Goal: Transaction & Acquisition: Obtain resource

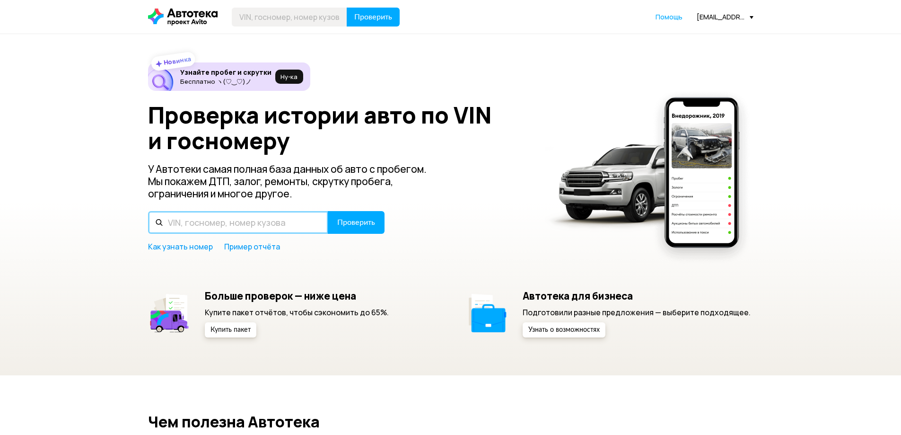
click at [235, 222] on input "text" at bounding box center [238, 222] width 180 height 23
paste input "[US_VEHICLE_IDENTIFICATION_NUMBER]"
type input "[US_VEHICLE_IDENTIFICATION_NUMBER]"
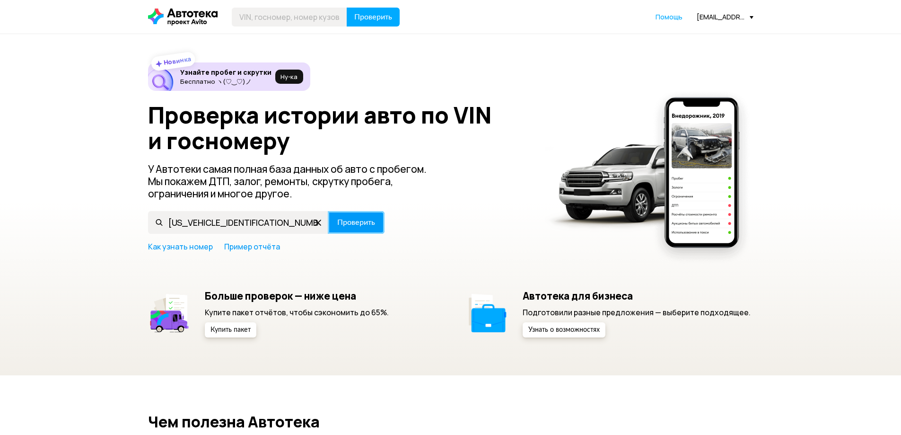
click at [360, 223] on span "Проверить" at bounding box center [356, 222] width 38 height 8
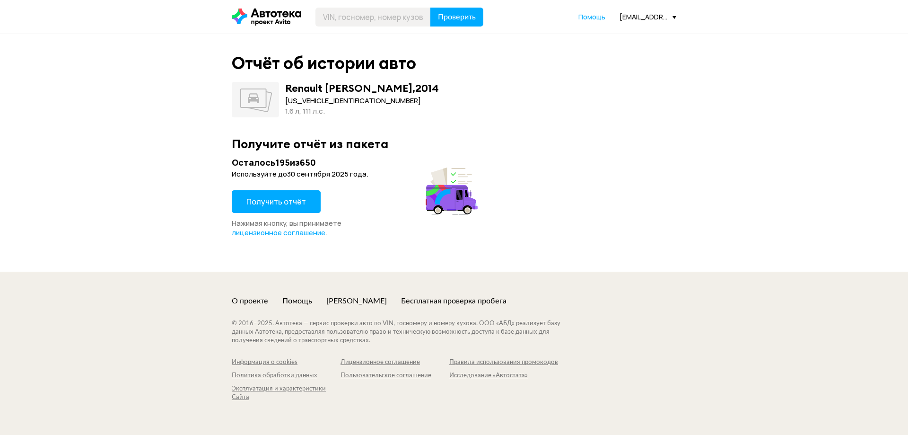
click at [293, 208] on button "Получить отчёт" at bounding box center [276, 201] width 89 height 23
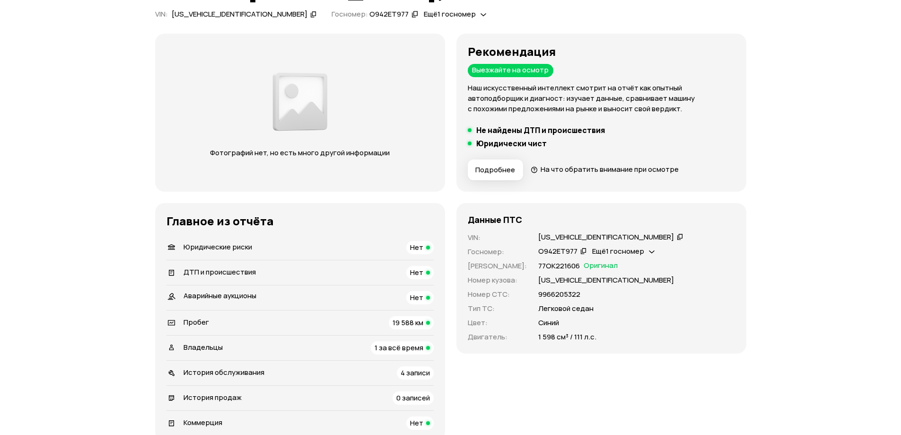
scroll to position [95, 0]
click at [605, 229] on div "Данные ПТС VIN : [US_VEHICLE_IDENTIFICATION_NUMBER]   Госномер : О942ЕТ977   Ещ…" at bounding box center [601, 277] width 290 height 150
click at [677, 233] on icon at bounding box center [680, 235] width 7 height 9
click at [580, 250] on icon at bounding box center [583, 249] width 7 height 9
click at [677, 233] on icon at bounding box center [680, 235] width 7 height 9
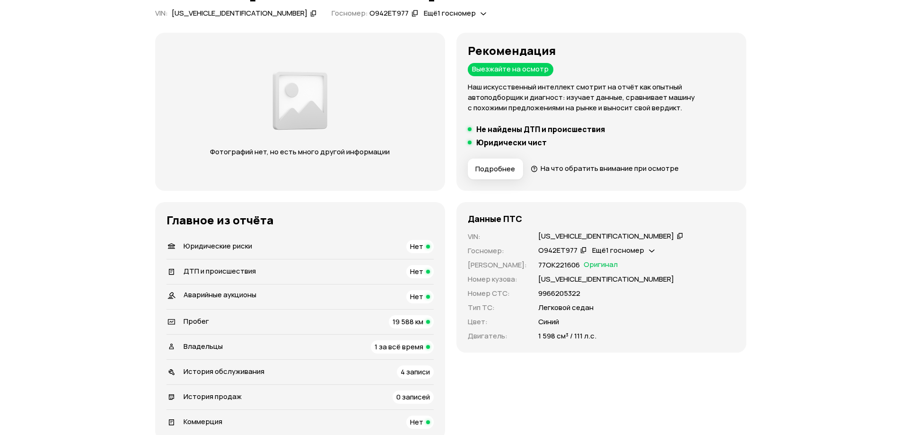
scroll to position [0, 0]
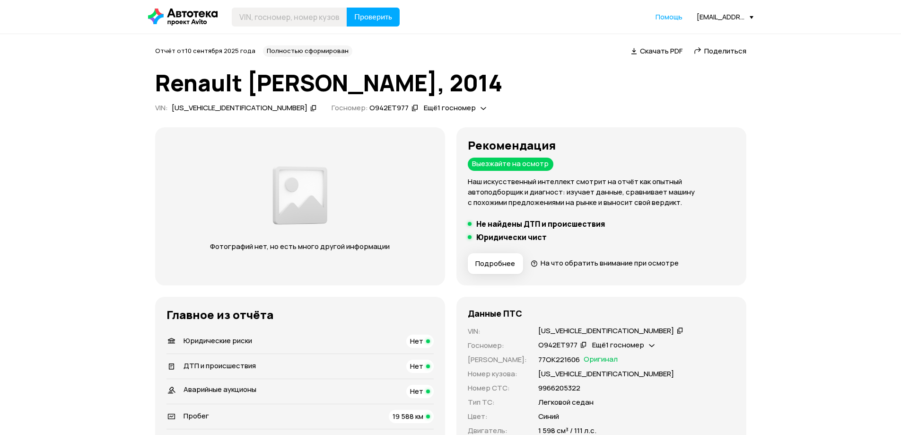
click at [652, 51] on span "Скачать PDF" at bounding box center [661, 51] width 43 height 10
